Goal: Transaction & Acquisition: Purchase product/service

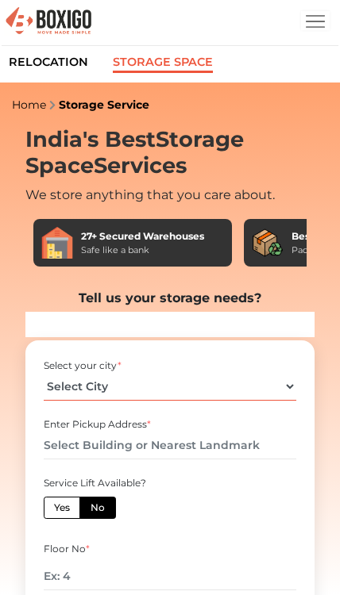
click at [260, 385] on select "Select City Bangalore Bengaluru Bhopal Bhubaneswar Chennai Coimbatore Cuttack D…" at bounding box center [170, 387] width 253 height 28
select select "[GEOGRAPHIC_DATA]"
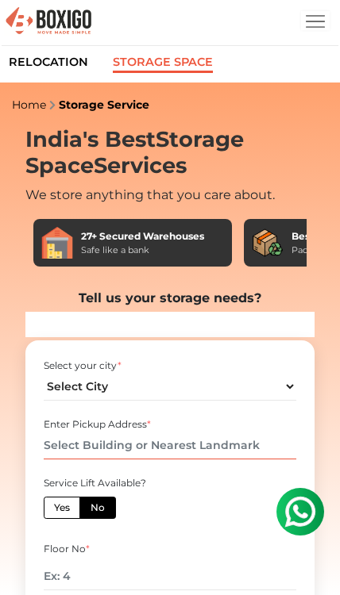
click at [239, 440] on input "text" at bounding box center [170, 446] width 253 height 28
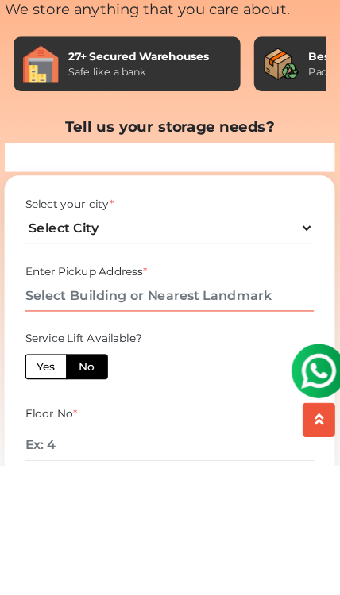
scroll to position [79, 0]
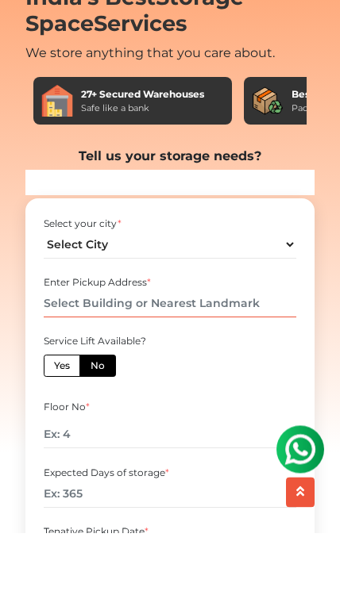
click at [54, 352] on input "text" at bounding box center [170, 366] width 253 height 28
click at [68, 352] on input "text" at bounding box center [170, 366] width 253 height 28
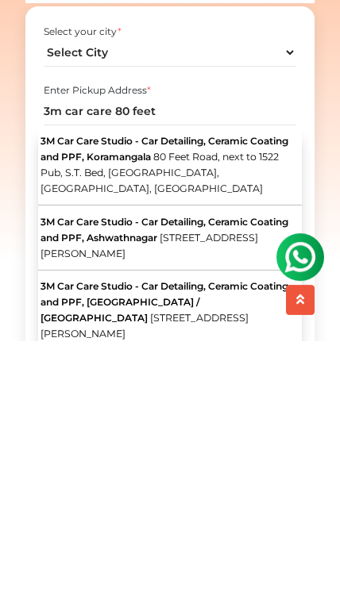
click at [86, 471] on span "3M Car Care Studio - Car Detailing, Ceramic Coating and PPF, Ashwathnagar" at bounding box center [164, 485] width 248 height 28
type input "3M Car Care Studio - Car Detailing, Ceramic Coating and PPF, Ashwathnagar, 80 F…"
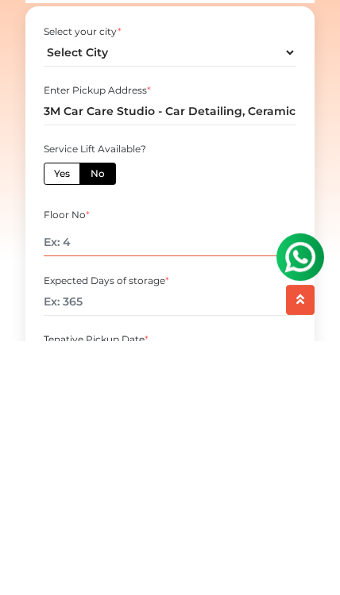
click at [70, 483] on input "number" at bounding box center [170, 497] width 253 height 28
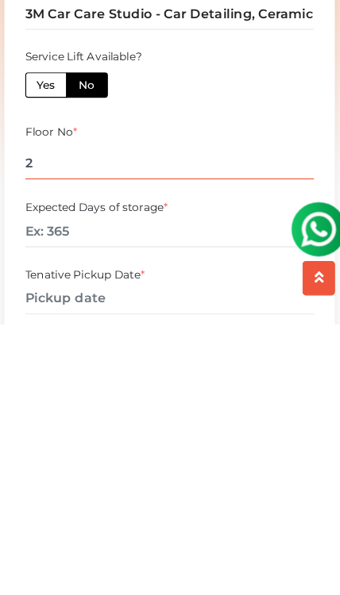
type input "2"
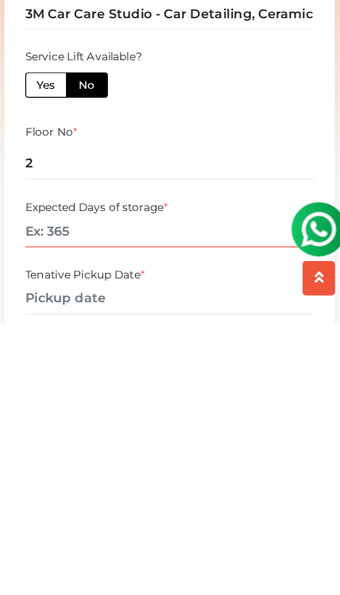
click at [44, 500] on input "number" at bounding box center [170, 514] width 253 height 28
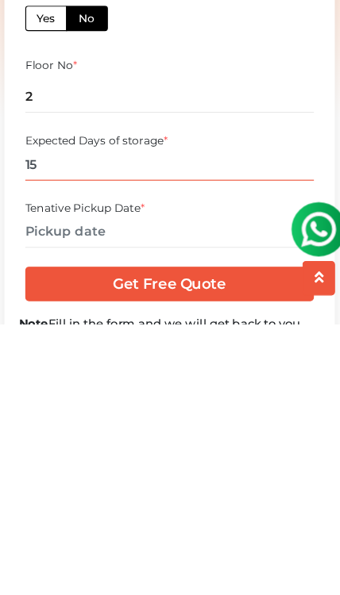
type input "15"
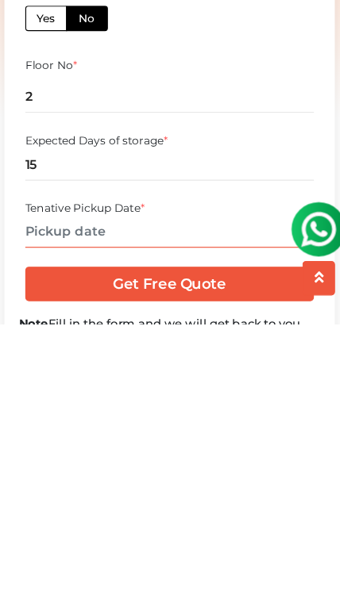
click at [44, 500] on input "text" at bounding box center [170, 514] width 253 height 28
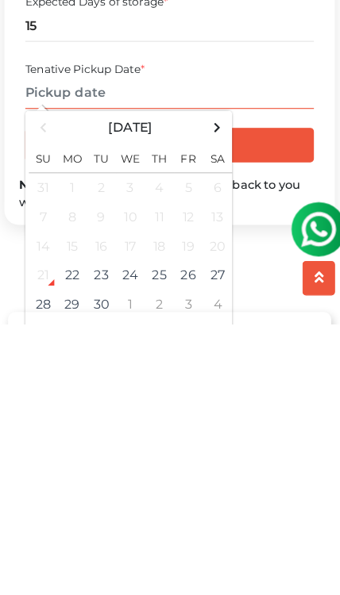
scroll to position [305, 0]
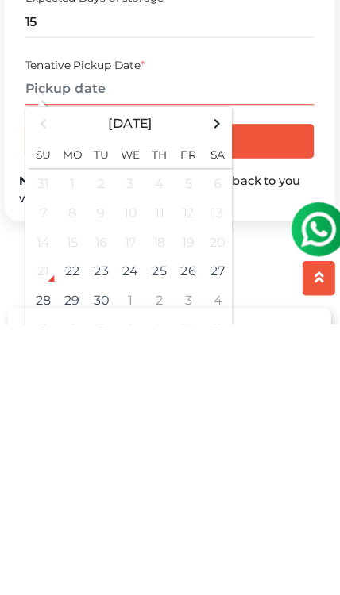
click at [48, 536] on div "21" at bounding box center [60, 548] width 24 height 24
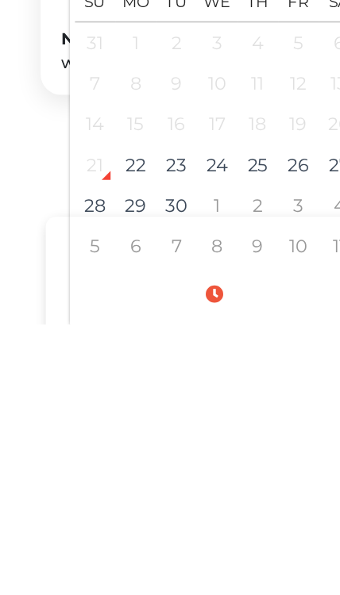
click at [86, 482] on td "22" at bounding box center [84, 494] width 25 height 25
type input "09/22/2025 2:03 PM"
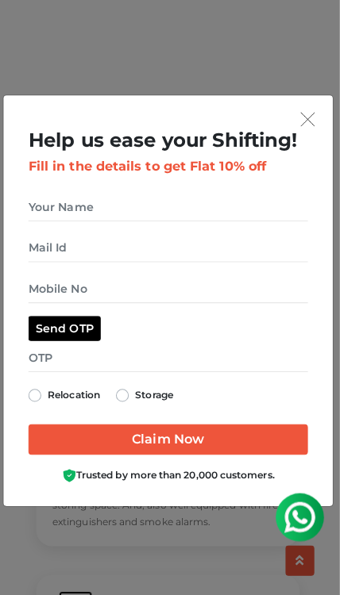
scroll to position [4283, 0]
click at [319, 139] on div "Help us ease your Shifting! Fill in the details to get Flat 10% off Relocation …" at bounding box center [169, 296] width 325 height 405
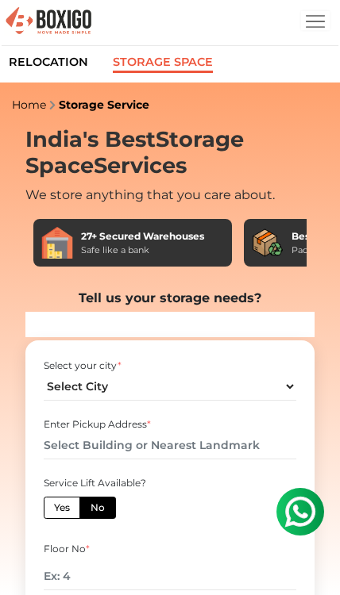
click at [306, 25] on img "button" at bounding box center [314, 21] width 19 height 19
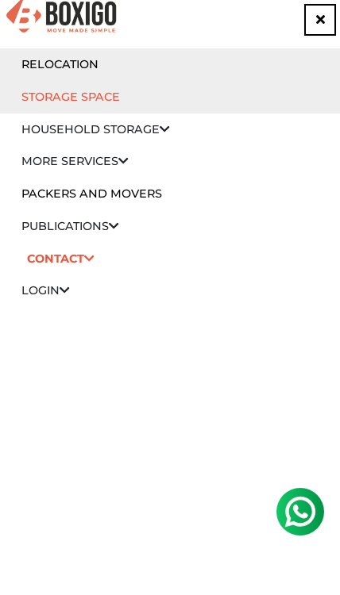
click at [75, 257] on link "Contact" at bounding box center [60, 258] width 78 height 27
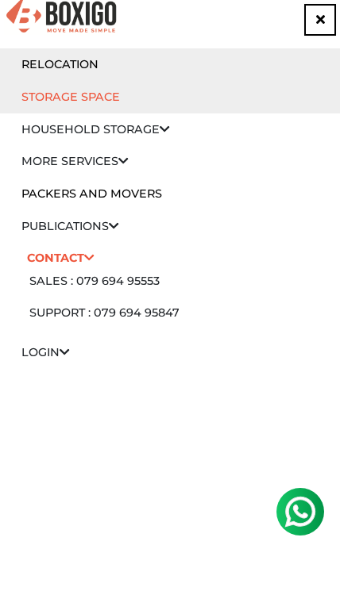
click at [130, 305] on link "Support : 079 694 95847" at bounding box center [104, 312] width 150 height 14
click at [36, 355] on link "Login" at bounding box center [45, 352] width 48 height 14
click at [77, 371] on link "Customer" at bounding box center [62, 374] width 67 height 14
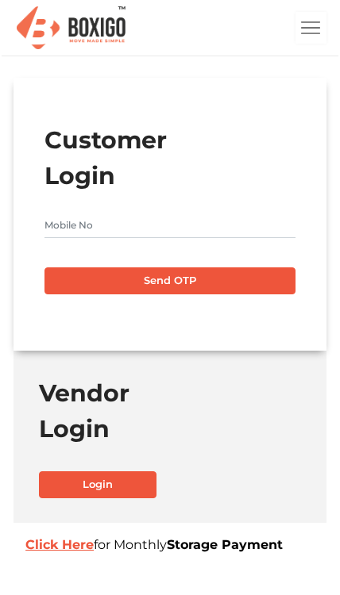
click at [128, 225] on input "text" at bounding box center [169, 225] width 250 height 25
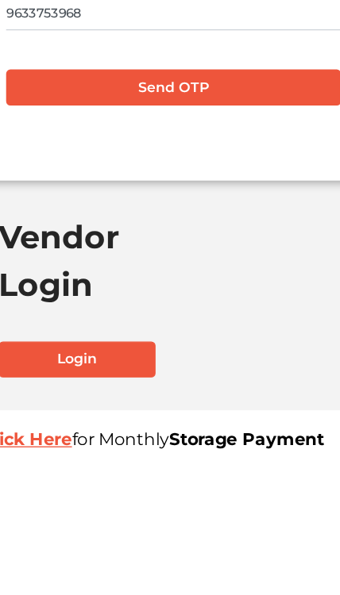
type input "9633753968"
click at [186, 267] on button "Send OTP" at bounding box center [169, 280] width 250 height 27
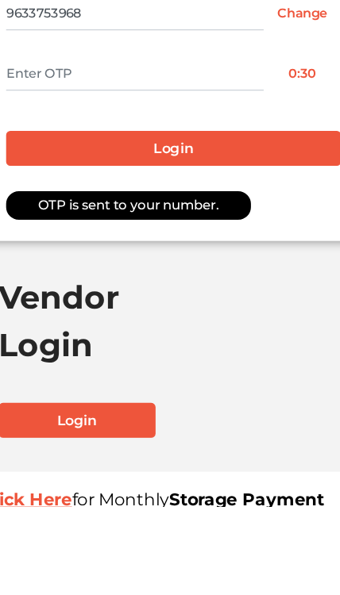
scroll to position [169, 0]
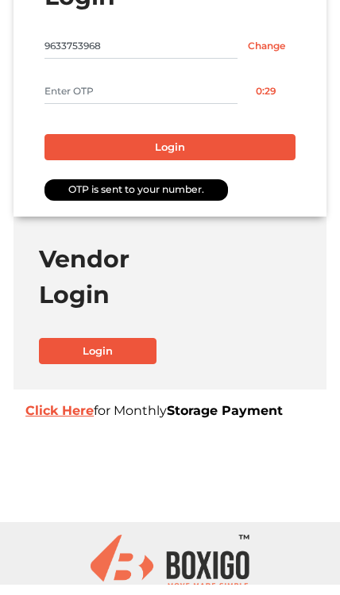
click at [162, 93] on input "text" at bounding box center [140, 101] width 193 height 25
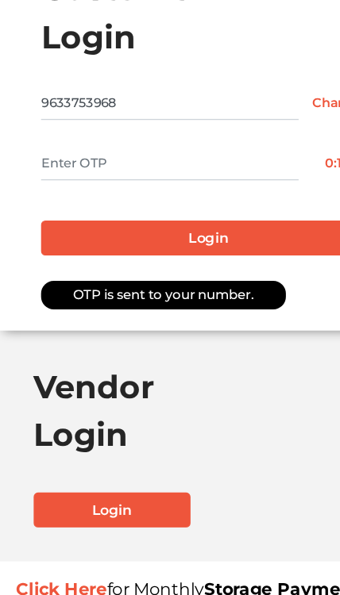
click at [44, 126] on input "text" at bounding box center [140, 121] width 193 height 25
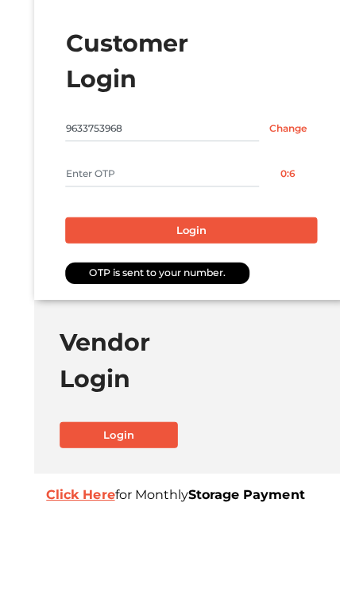
scroll to position [26, 0]
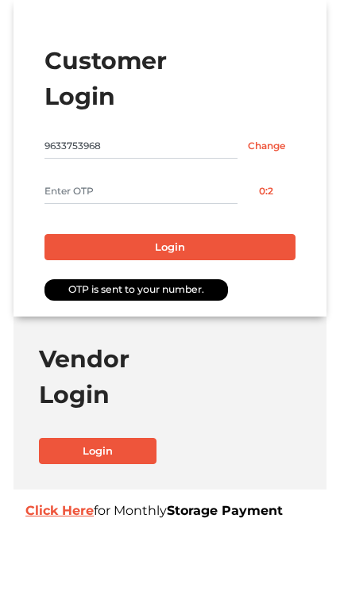
click at [135, 186] on input "9633753968" at bounding box center [140, 198] width 193 height 25
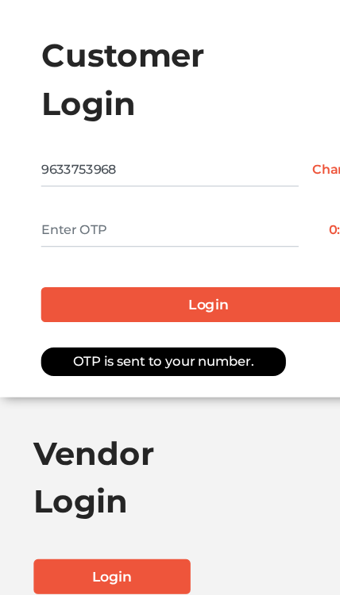
click at [44, 186] on input "9633753968" at bounding box center [140, 198] width 193 height 25
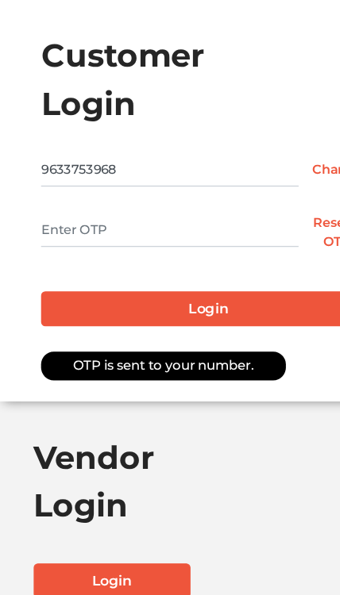
click at [44, 186] on input "9633753968" at bounding box center [140, 198] width 193 height 25
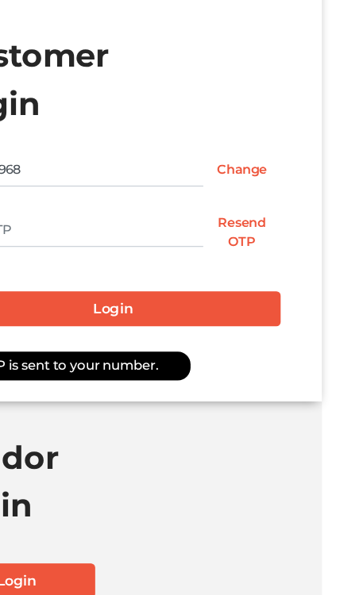
click at [237, 186] on input "Change" at bounding box center [265, 198] width 57 height 25
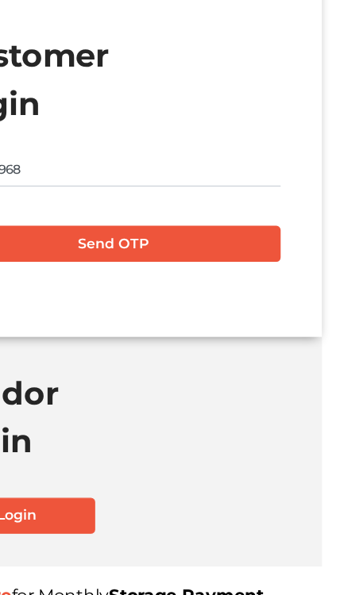
click at [123, 241] on button "Send OTP" at bounding box center [169, 254] width 250 height 27
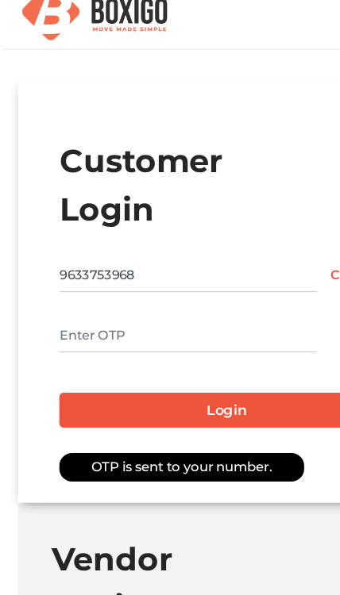
scroll to position [0, 0]
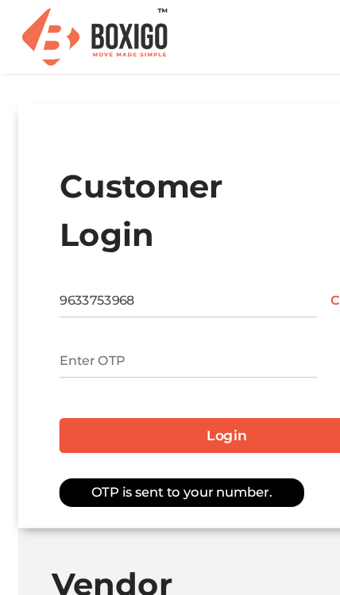
click at [79, 267] on input "text" at bounding box center [140, 270] width 193 height 25
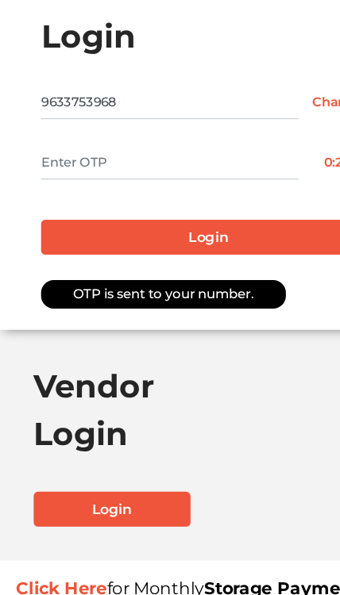
click at [104, 258] on input "text" at bounding box center [140, 270] width 193 height 25
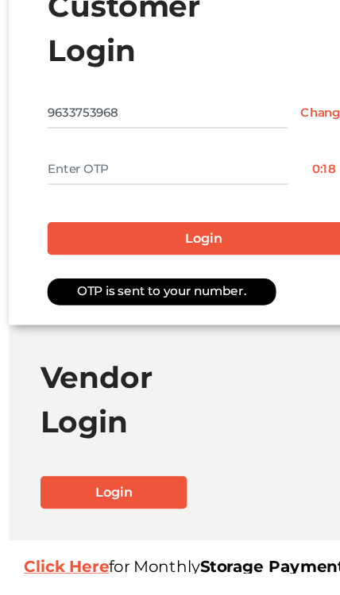
scroll to position [81, 0]
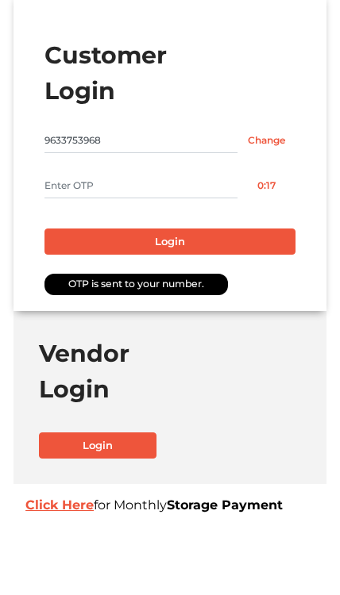
click at [226, 189] on input "text" at bounding box center [140, 189] width 193 height 25
click at [83, 282] on div "OTP is sent to your number." at bounding box center [135, 288] width 182 height 21
click at [67, 185] on input "text" at bounding box center [140, 189] width 193 height 25
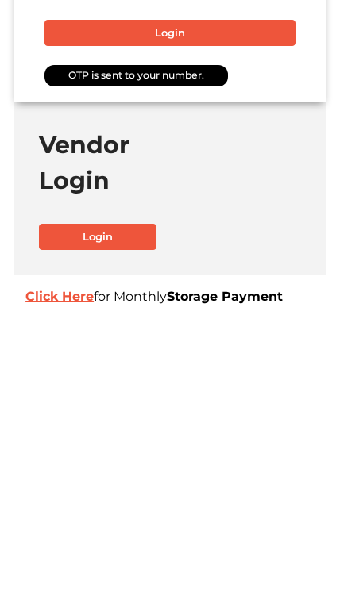
scroll to position [64, 0]
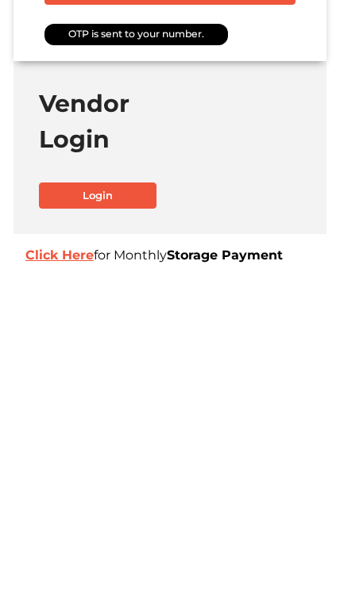
click at [67, 453] on link "Login" at bounding box center [98, 466] width 118 height 27
click at [52, 505] on b "Click Here" at bounding box center [59, 512] width 68 height 15
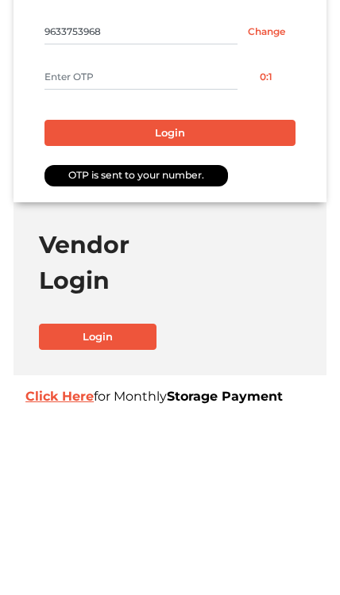
scroll to position [0, 0]
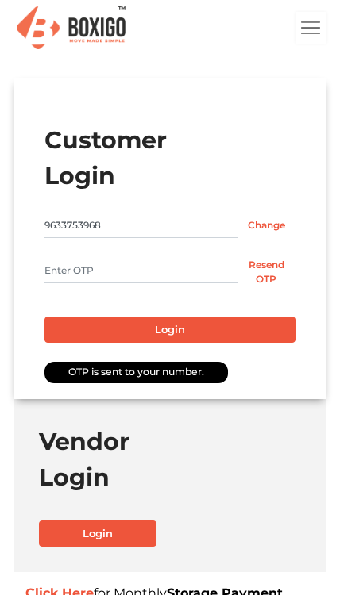
click at [307, 24] on img "button" at bounding box center [310, 27] width 19 height 19
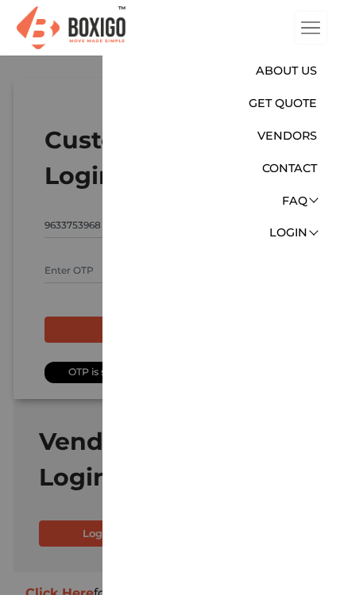
click at [301, 230] on link "Login" at bounding box center [293, 232] width 48 height 14
click at [280, 243] on link "Customer" at bounding box center [270, 254] width 127 height 29
click at [293, 102] on link "Get Quote" at bounding box center [282, 103] width 68 height 14
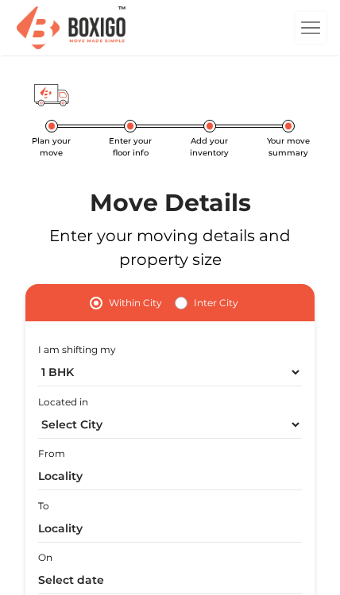
click at [313, 33] on img "button" at bounding box center [310, 27] width 19 height 19
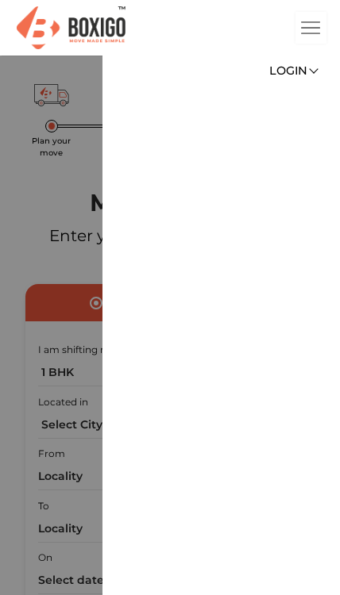
click at [311, 71] on link "Login" at bounding box center [293, 70] width 48 height 14
click at [251, 104] on link "Customer" at bounding box center [270, 93] width 127 height 29
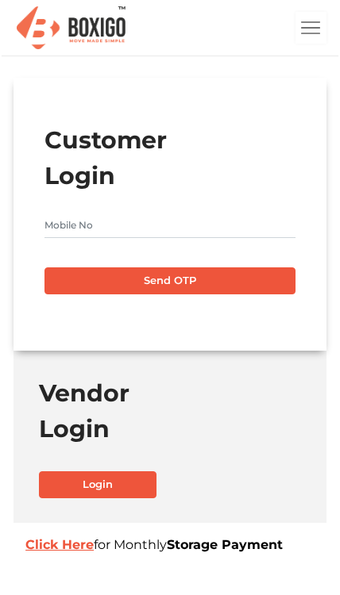
click at [67, 238] on input "text" at bounding box center [169, 225] width 250 height 25
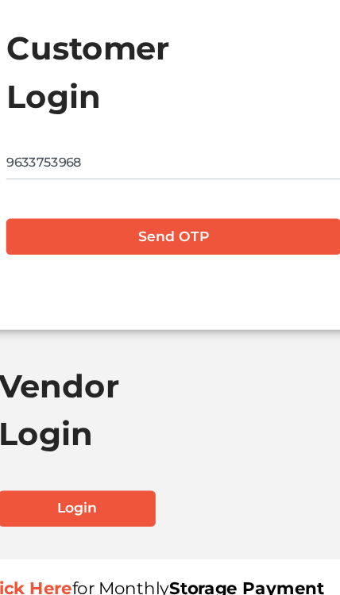
type input "9633753968"
click at [169, 267] on button "Send OTP" at bounding box center [169, 280] width 250 height 27
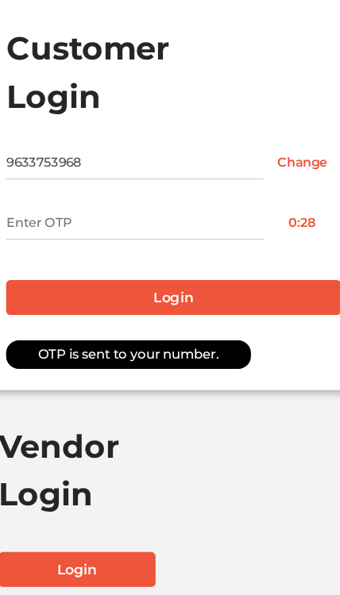
click at [44, 258] on input "text" at bounding box center [140, 270] width 193 height 25
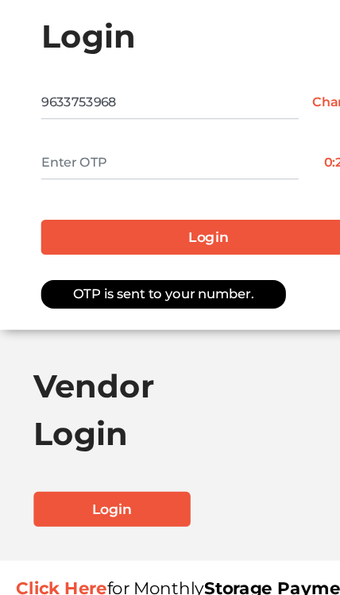
click at [57, 258] on input "text" at bounding box center [140, 270] width 193 height 25
click at [56, 258] on input "text" at bounding box center [140, 270] width 193 height 25
click at [47, 258] on input "text" at bounding box center [140, 270] width 193 height 25
paste input "6463"
type input "6463"
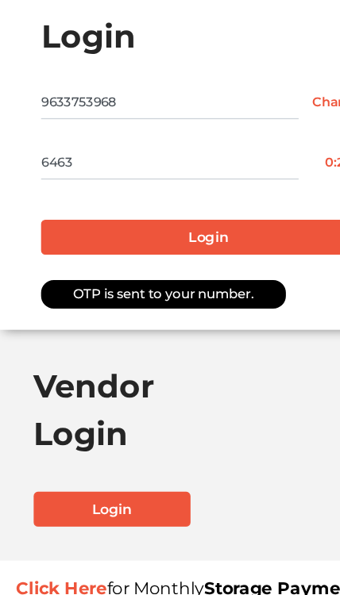
click at [70, 313] on button "Login" at bounding box center [169, 326] width 250 height 27
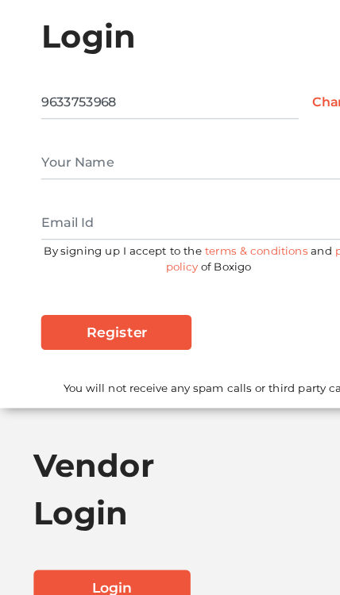
click at [49, 258] on input "text" at bounding box center [169, 270] width 250 height 25
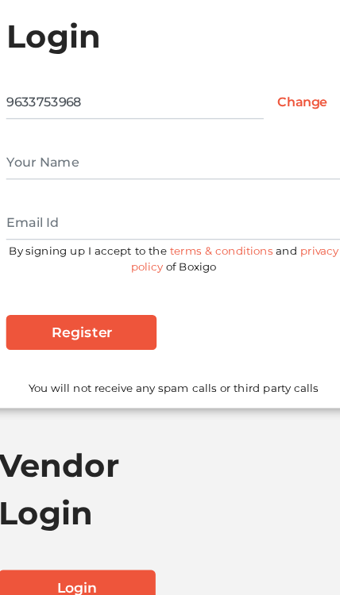
type input "[PERSON_NAME] AK"
type input "[EMAIL_ADDRESS][DOMAIN_NAME]"
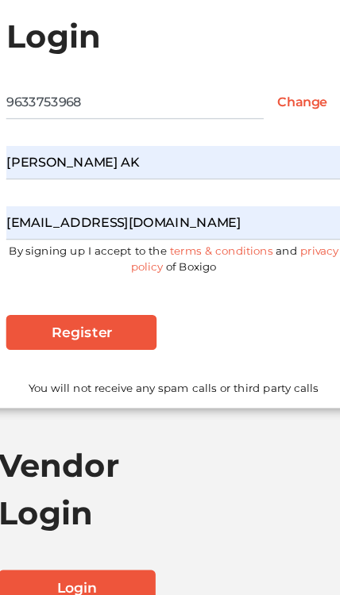
click at [44, 385] on input "Register" at bounding box center [100, 398] width 113 height 27
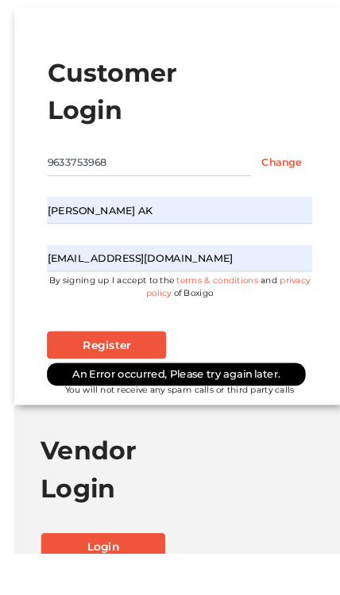
click at [86, 385] on input "Register" at bounding box center [100, 398] width 113 height 27
click at [103, 385] on input "Register" at bounding box center [100, 398] width 113 height 27
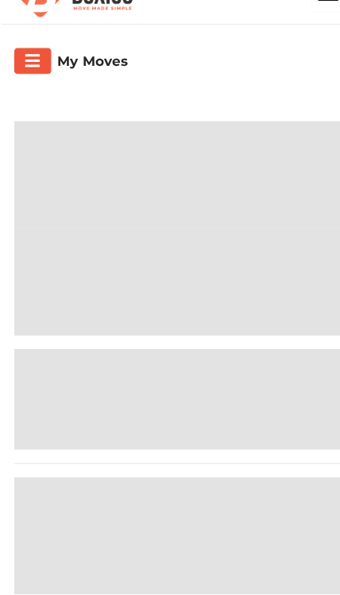
click at [90, 319] on div at bounding box center [169, 310] width 313 height 325
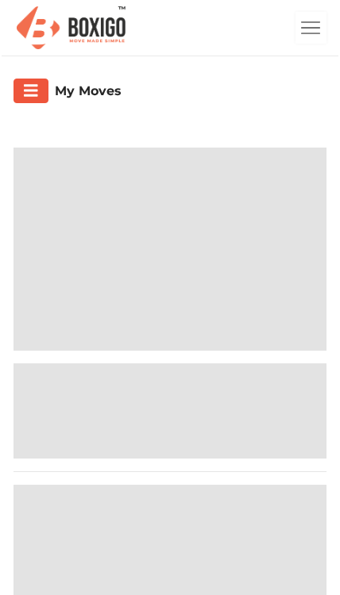
click at [315, 13] on button "button" at bounding box center [310, 28] width 31 height 32
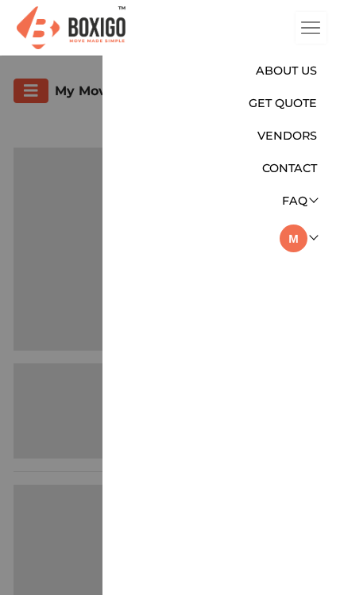
click at [41, 116] on div at bounding box center [160, 353] width 355 height 595
click at [36, 93] on div at bounding box center [160, 353] width 355 height 595
click at [318, 16] on button "button" at bounding box center [310, 28] width 31 height 32
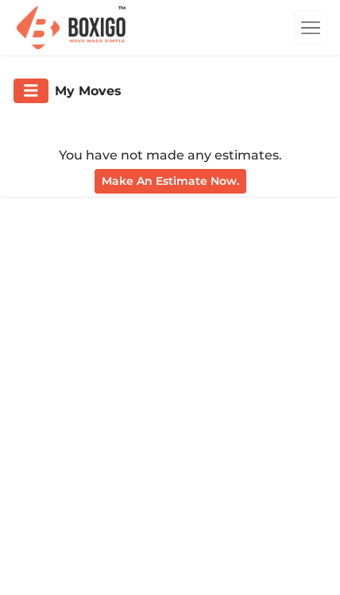
click at [52, 83] on div "My Moves" at bounding box center [169, 91] width 313 height 25
click at [25, 86] on icon "button" at bounding box center [31, 90] width 14 height 12
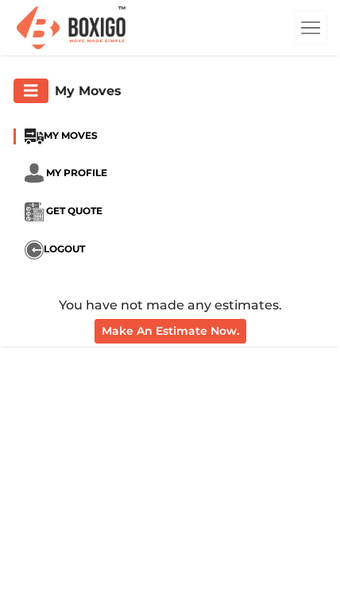
click at [56, 132] on span "MY MOVES" at bounding box center [71, 135] width 54 height 12
click at [209, 335] on button "Make An Estimate Now." at bounding box center [170, 331] width 152 height 25
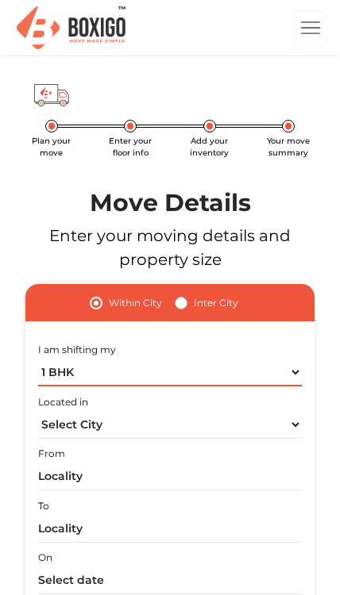
click at [110, 377] on select "1 BHK 2 BHK 3 BHK 3 + BHK FEW ITEMS" at bounding box center [169, 373] width 263 height 28
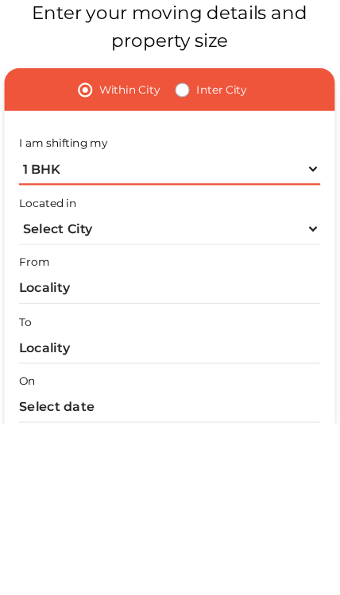
select select "FEW ITEMS"
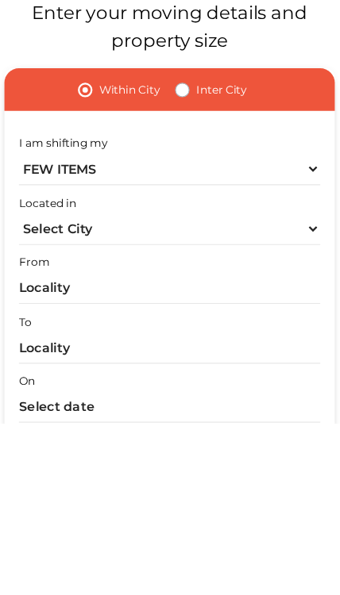
click at [194, 294] on label "Inter City" at bounding box center [216, 303] width 44 height 19
click at [176, 294] on input "Inter City" at bounding box center [181, 302] width 13 height 16
radio input "true"
